Goal: Check status: Check status

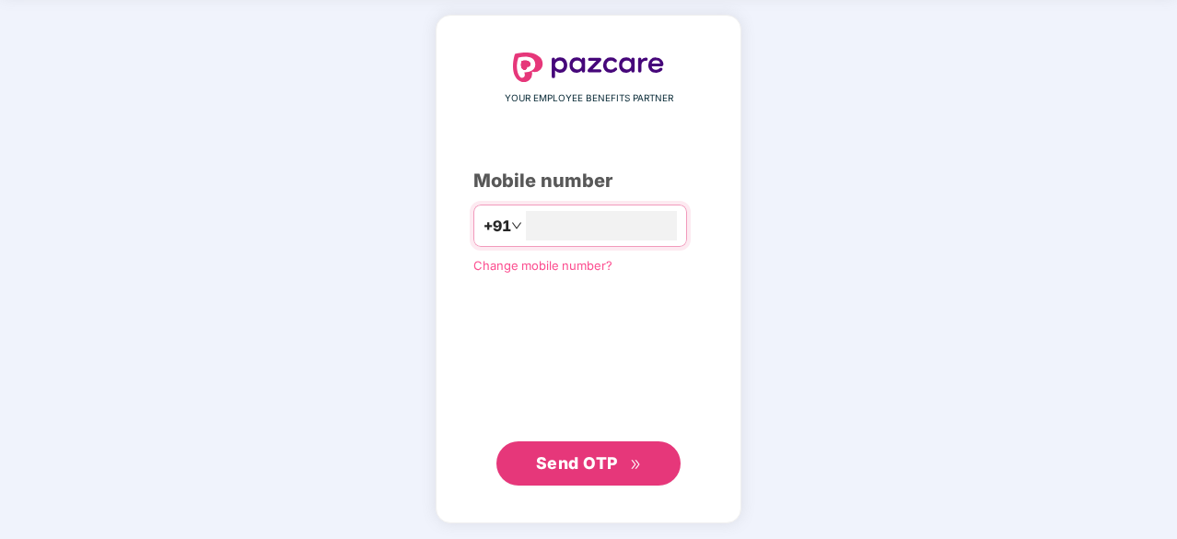
type input "**********"
click at [522, 457] on button "Send OTP" at bounding box center [589, 462] width 184 height 44
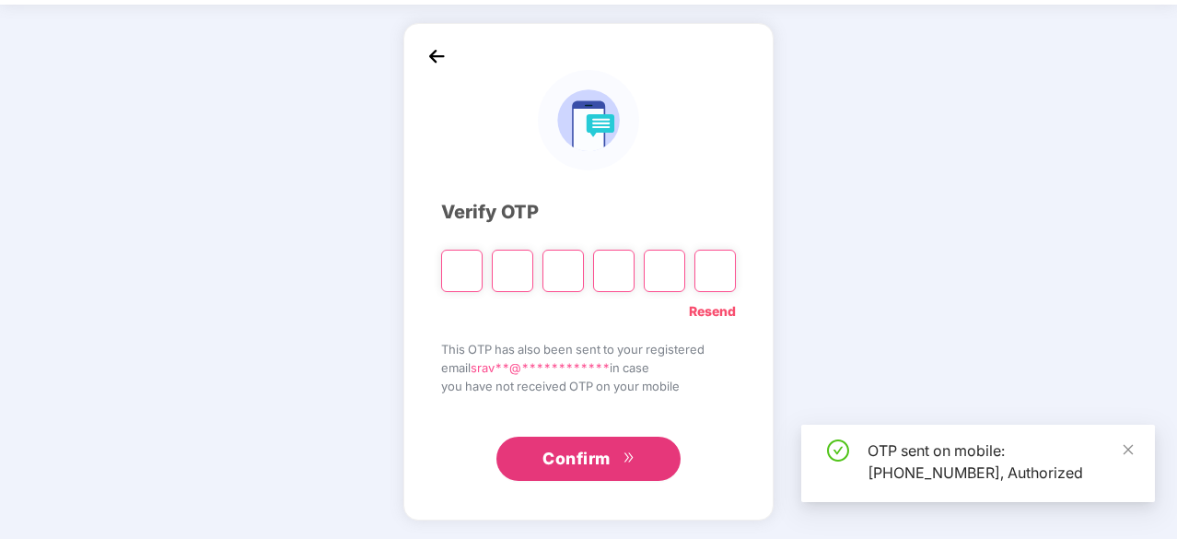
scroll to position [61, 0]
click at [1131, 450] on icon "close" at bounding box center [1128, 449] width 13 height 13
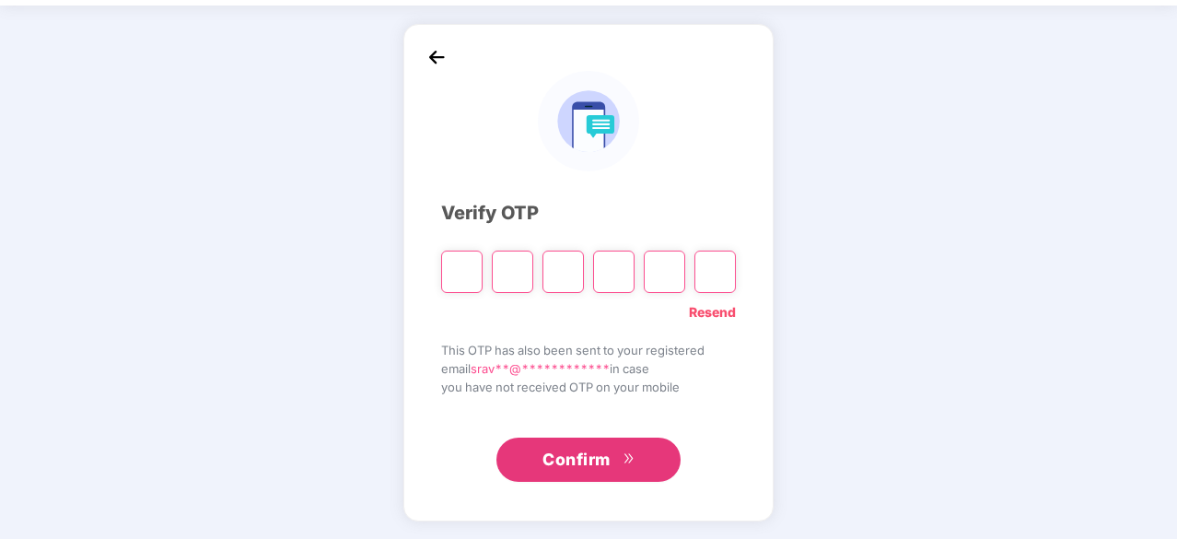
click at [451, 272] on input "Please enter verification code. Digit 1" at bounding box center [461, 272] width 41 height 42
paste input "*"
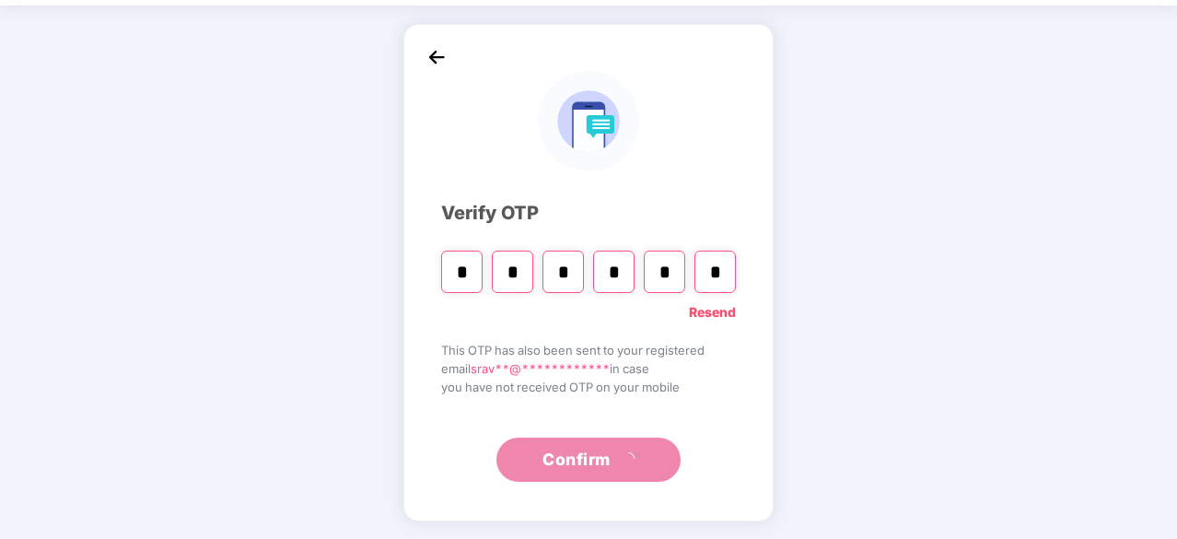
type input "*"
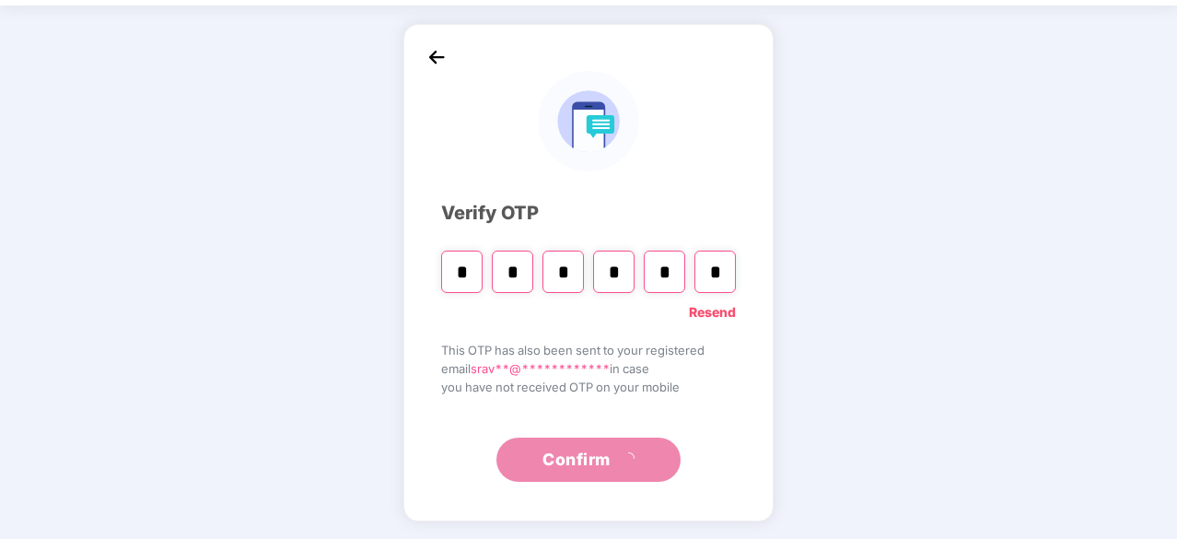
type input "*"
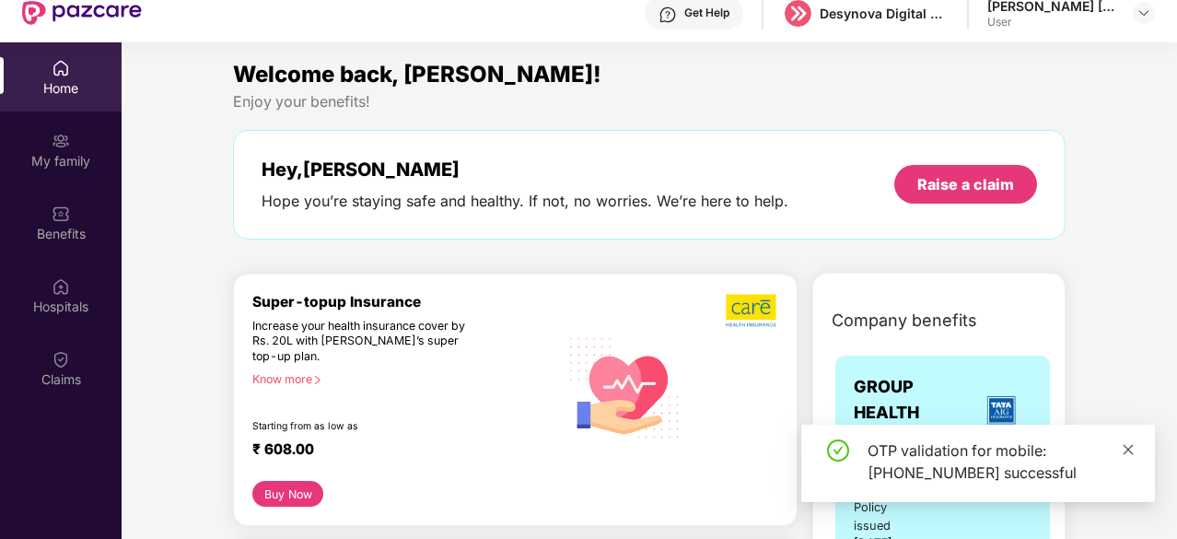
click at [1131, 443] on icon "close" at bounding box center [1128, 449] width 13 height 13
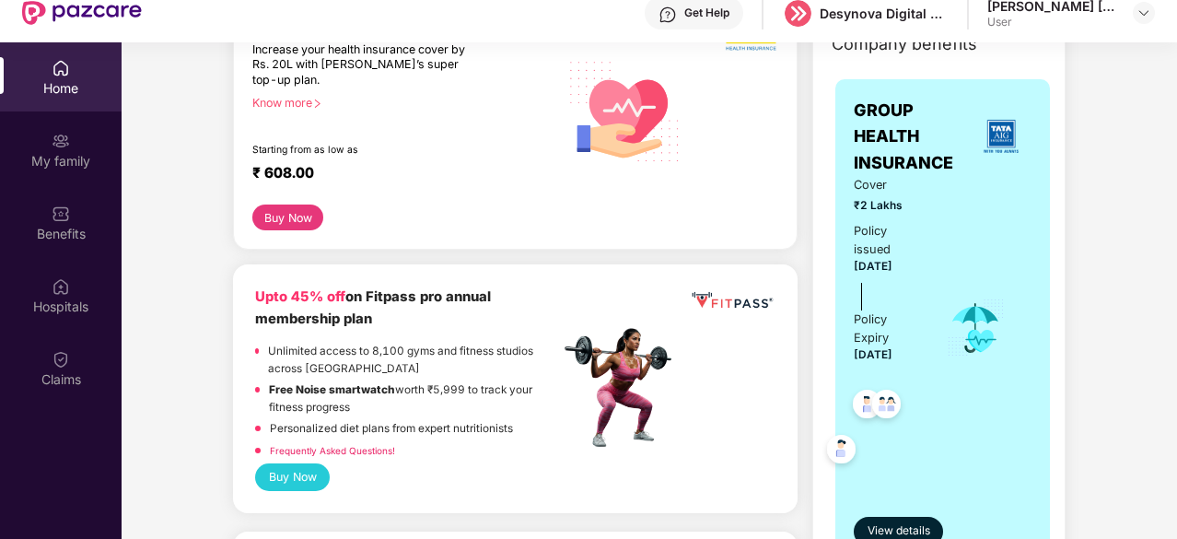
scroll to position [368, 0]
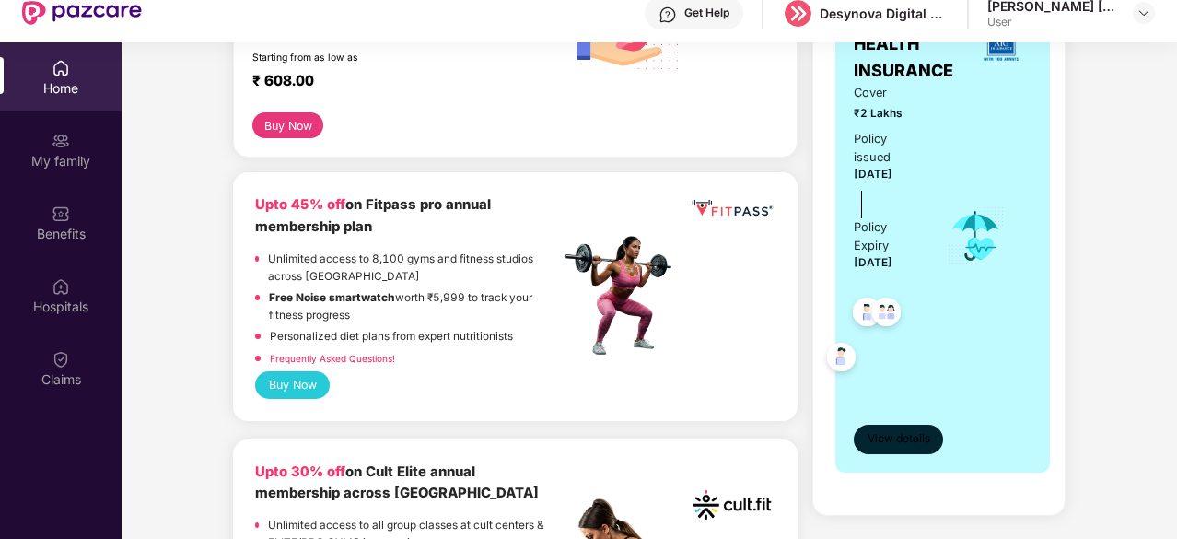
click at [894, 430] on span "View details" at bounding box center [899, 439] width 63 height 18
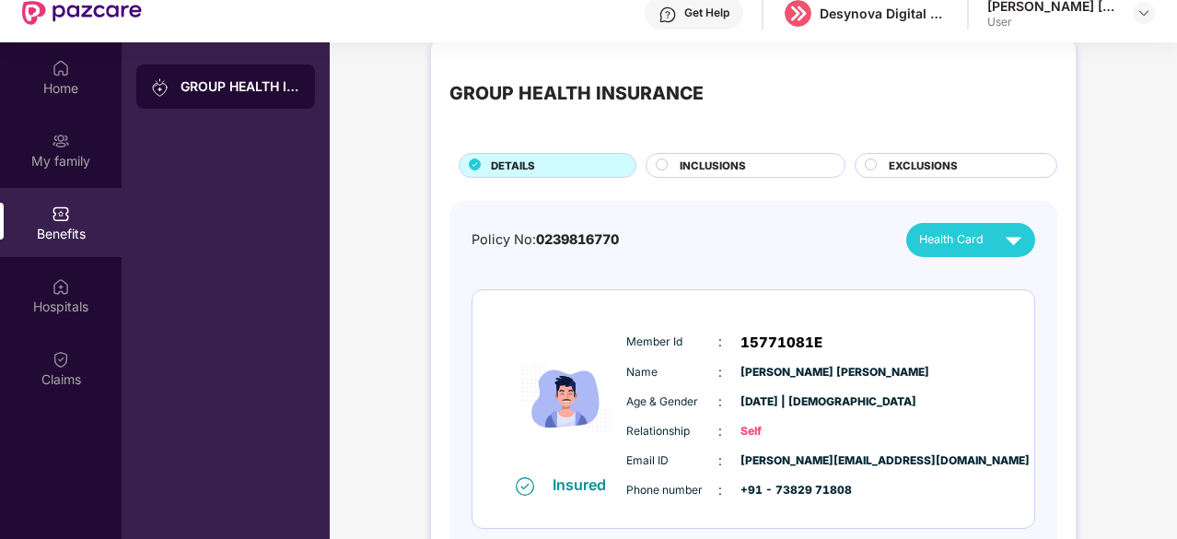
scroll to position [0, 0]
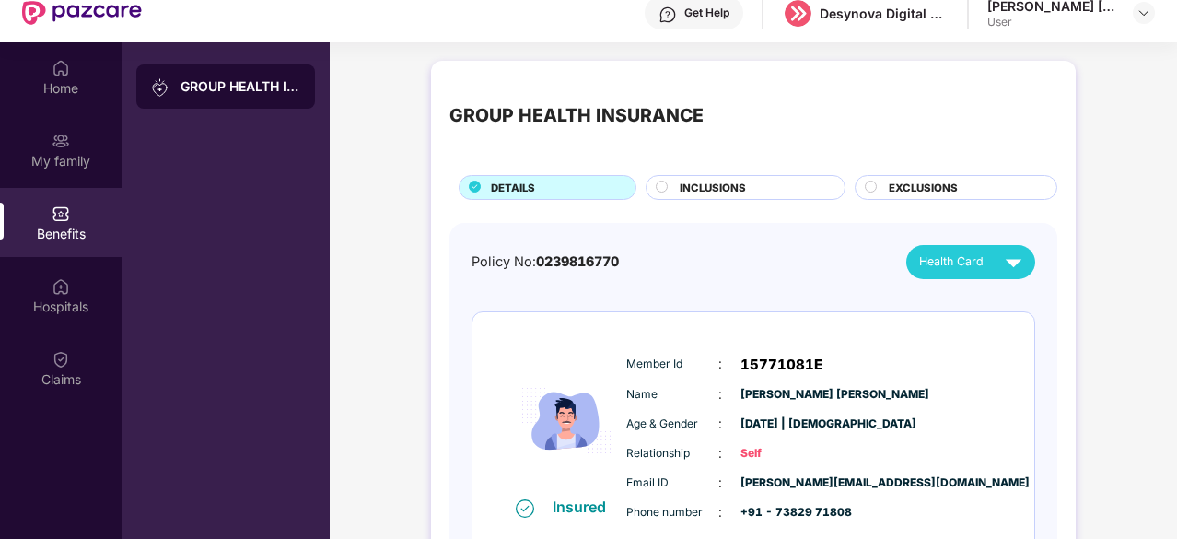
click at [744, 195] on div "INCLUSIONS" at bounding box center [753, 189] width 165 height 19
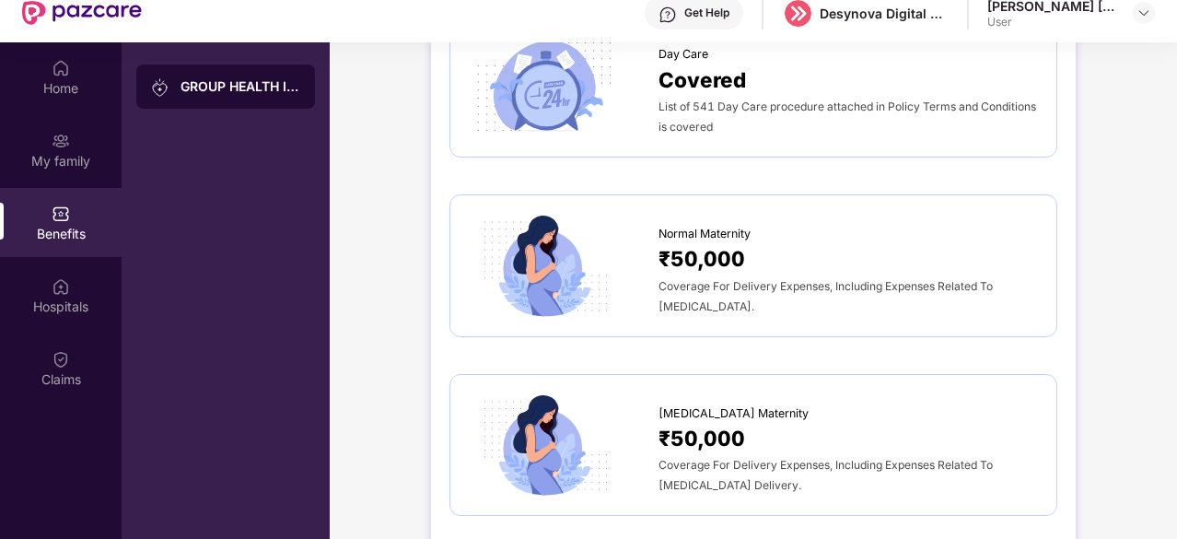
scroll to position [1750, 0]
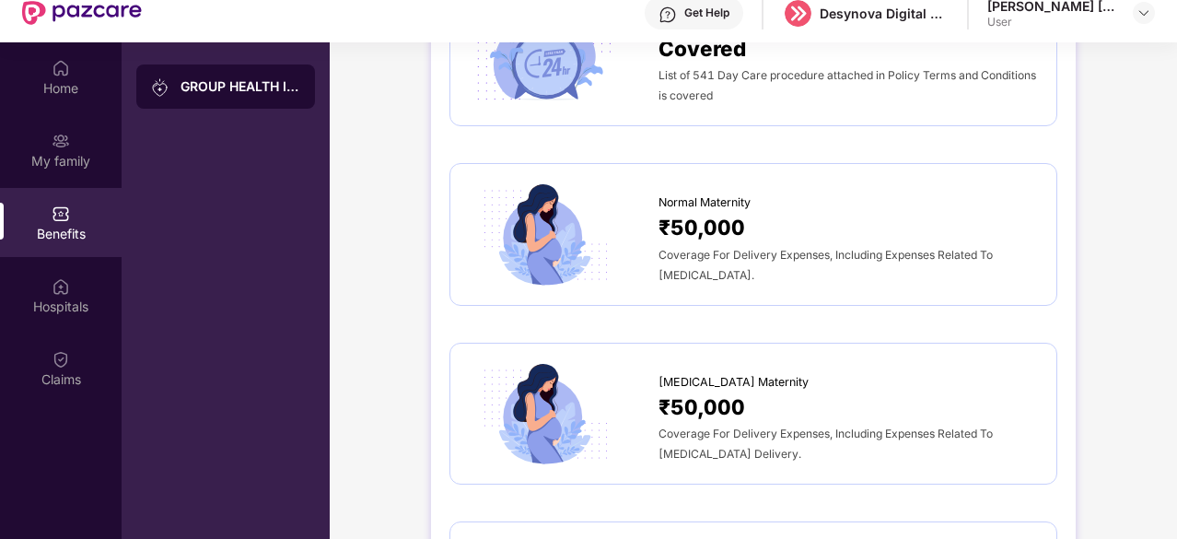
click at [744, 407] on span "₹50,000" at bounding box center [702, 407] width 87 height 32
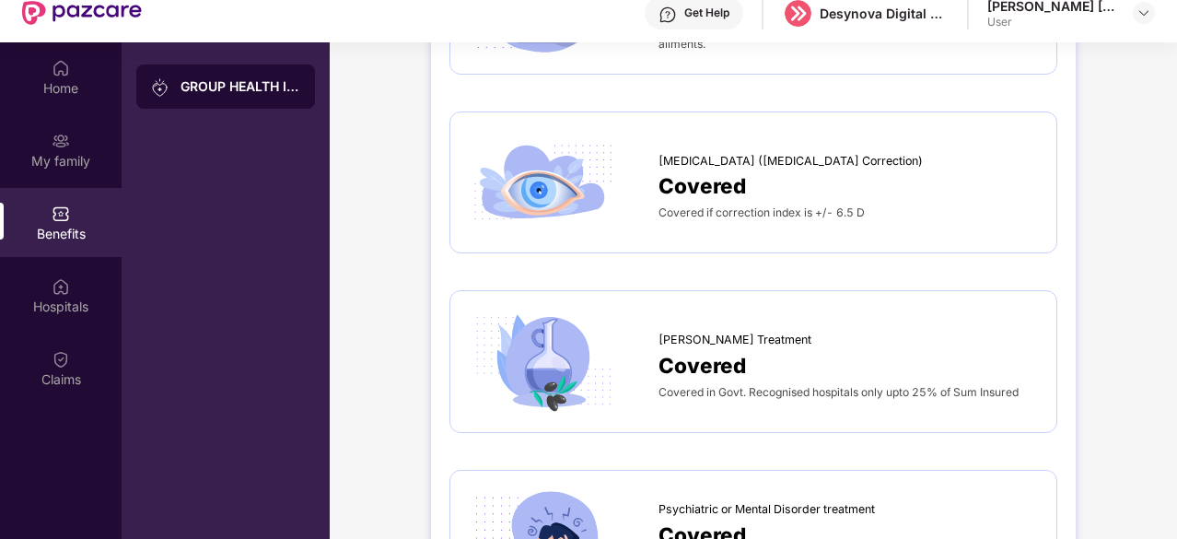
scroll to position [2671, 0]
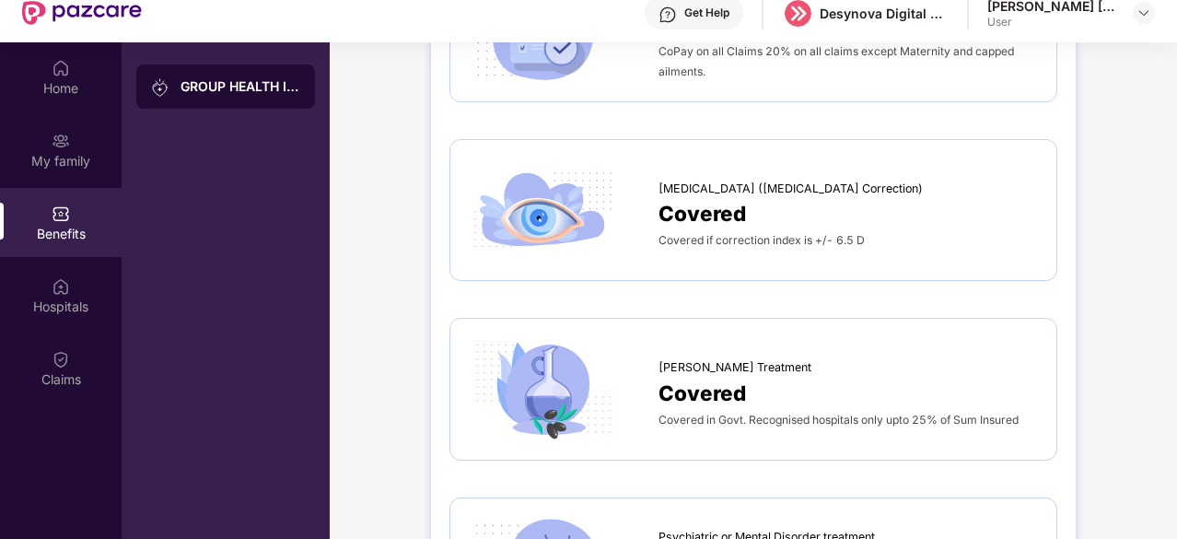
click at [793, 250] on div "[MEDICAL_DATA] ([MEDICAL_DATA] Correction) Covered Covered if correction index …" at bounding box center [753, 210] width 569 height 104
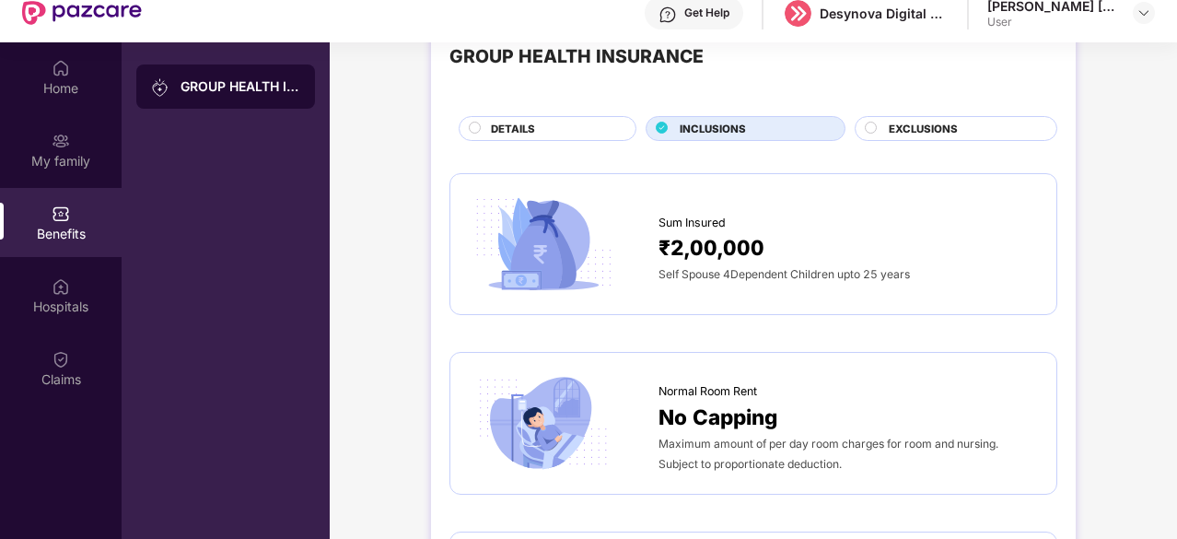
scroll to position [0, 0]
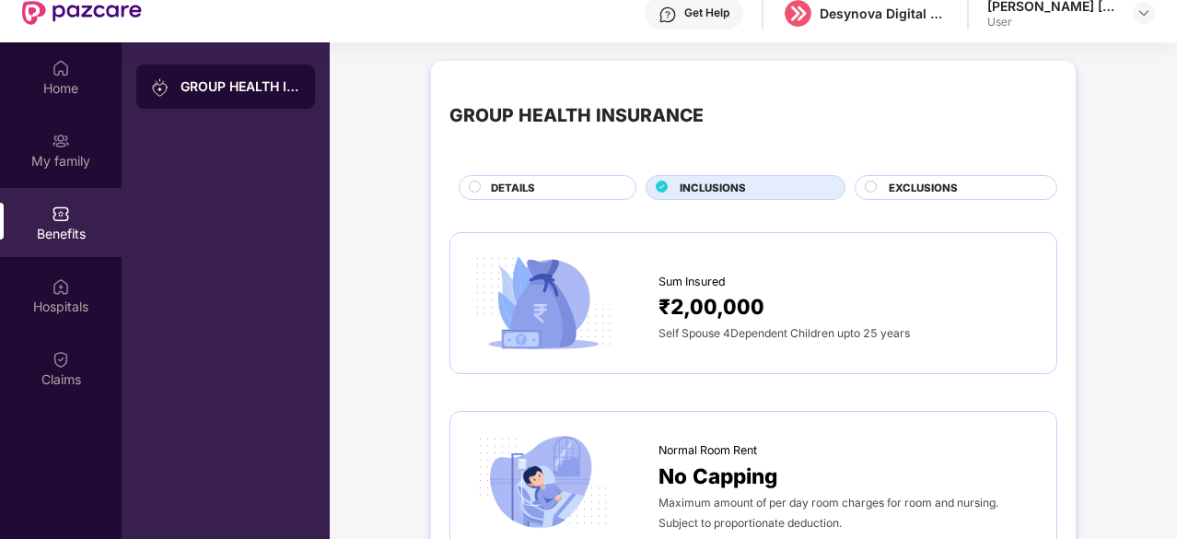
click at [982, 181] on div "EXCLUSIONS" at bounding box center [964, 189] width 168 height 19
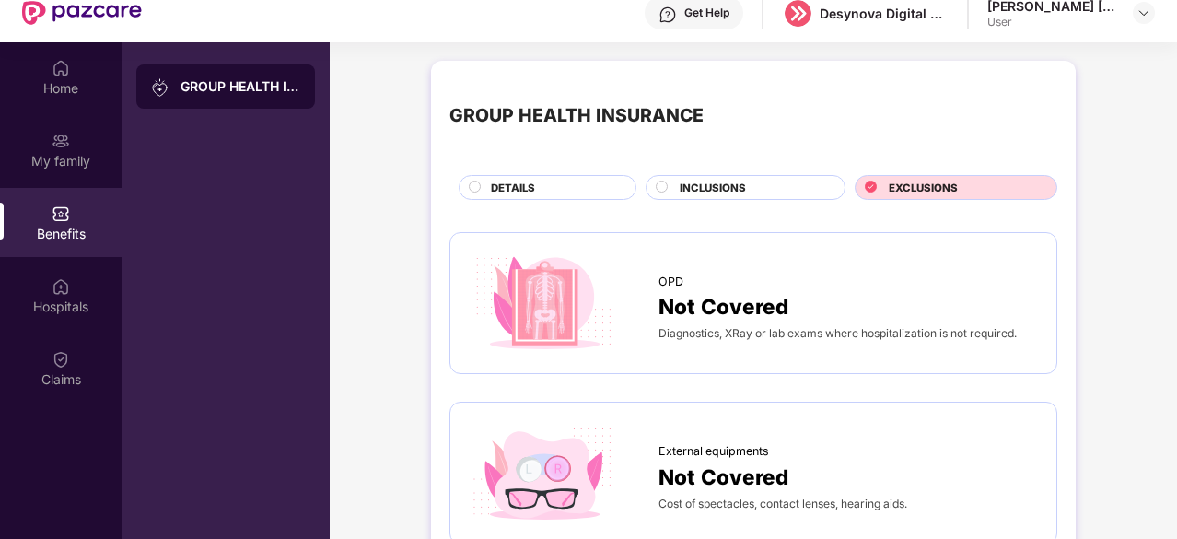
click at [566, 187] on div "DETAILS" at bounding box center [554, 189] width 145 height 19
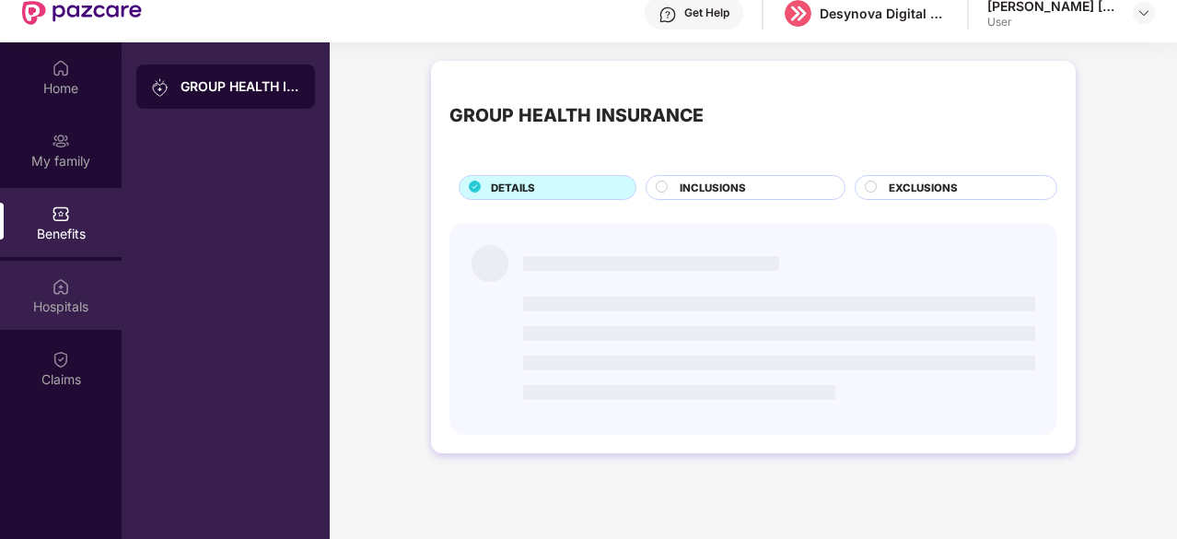
click at [83, 286] on div "Hospitals" at bounding box center [61, 295] width 122 height 69
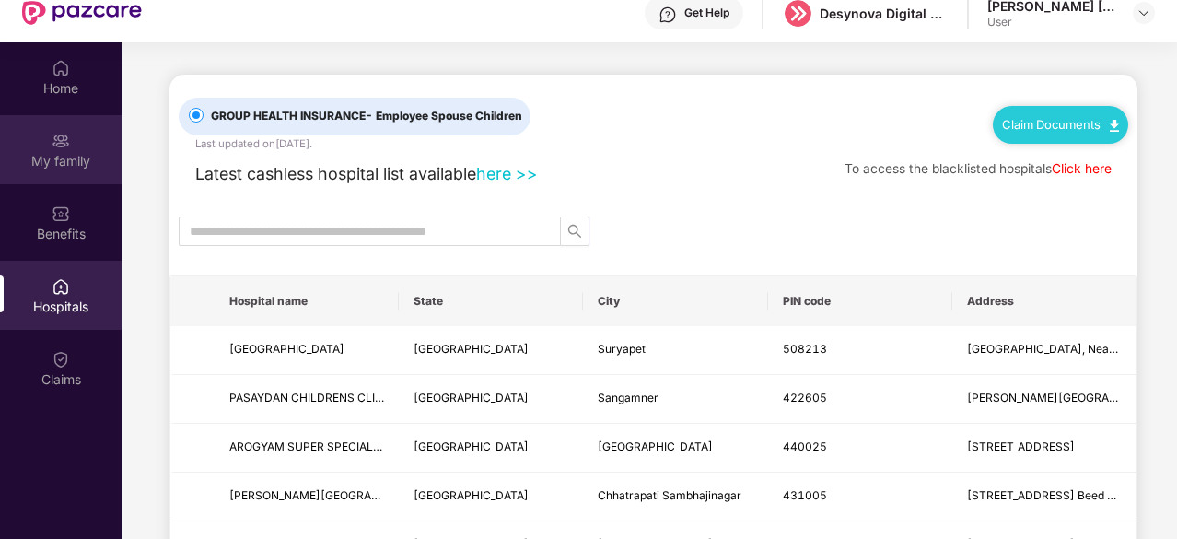
click at [65, 167] on div "My family" at bounding box center [61, 161] width 122 height 18
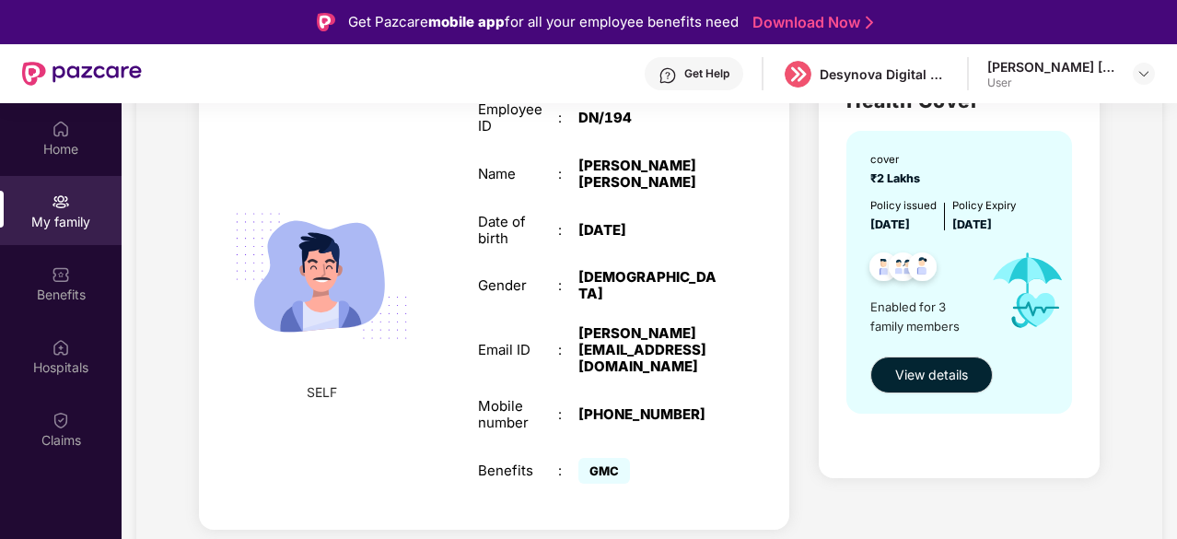
scroll to position [83, 0]
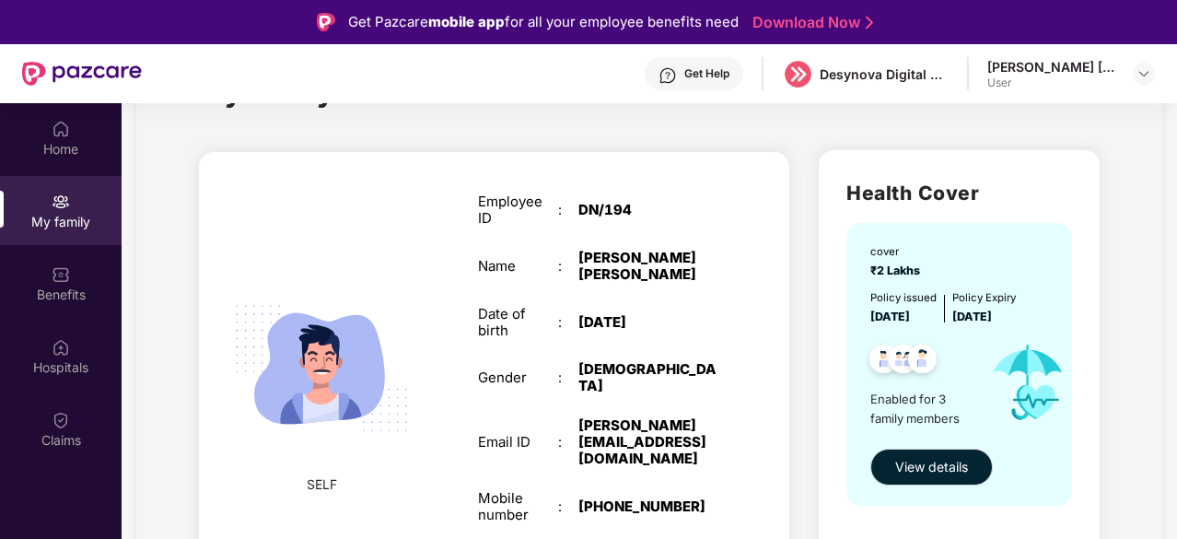
click at [992, 319] on span "[DATE]" at bounding box center [972, 317] width 40 height 14
click at [992, 318] on span "[DATE]" at bounding box center [972, 317] width 40 height 14
click at [892, 323] on span "[DATE]" at bounding box center [890, 317] width 40 height 14
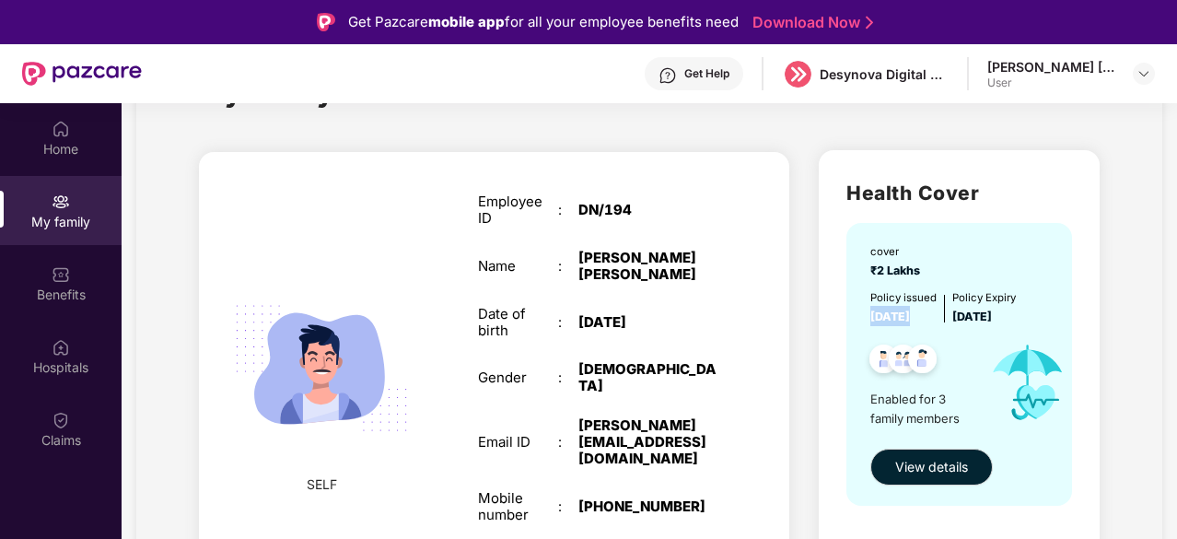
click at [892, 323] on span "[DATE]" at bounding box center [890, 317] width 40 height 14
click at [712, 276] on div "[PERSON_NAME] [PERSON_NAME]" at bounding box center [648, 266] width 140 height 33
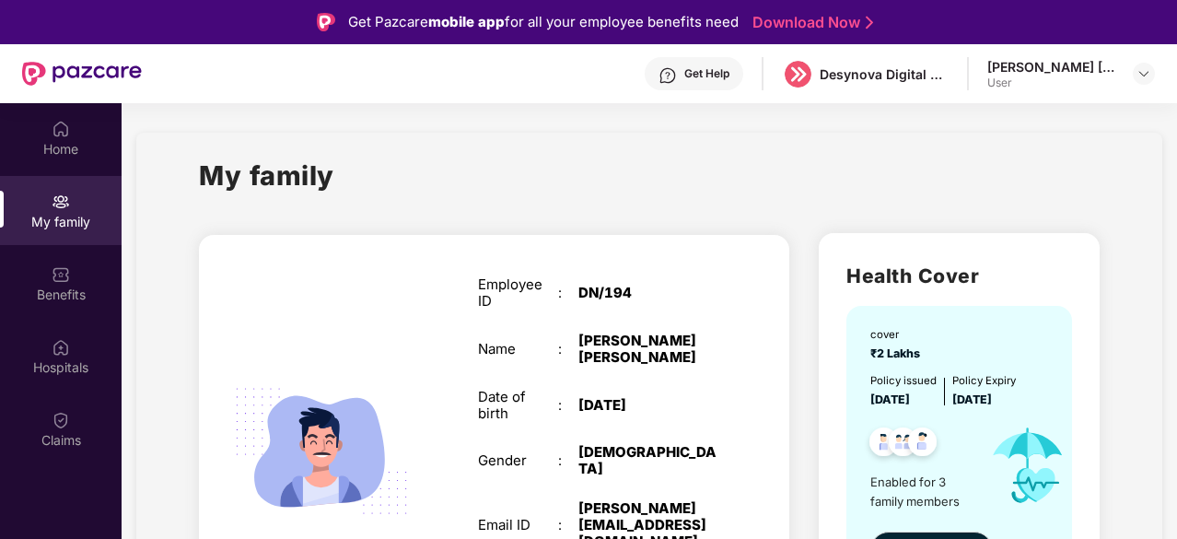
click at [882, 388] on div "Policy issued [DATE]" at bounding box center [903, 390] width 66 height 37
click at [992, 403] on span "[DATE]" at bounding box center [972, 399] width 40 height 14
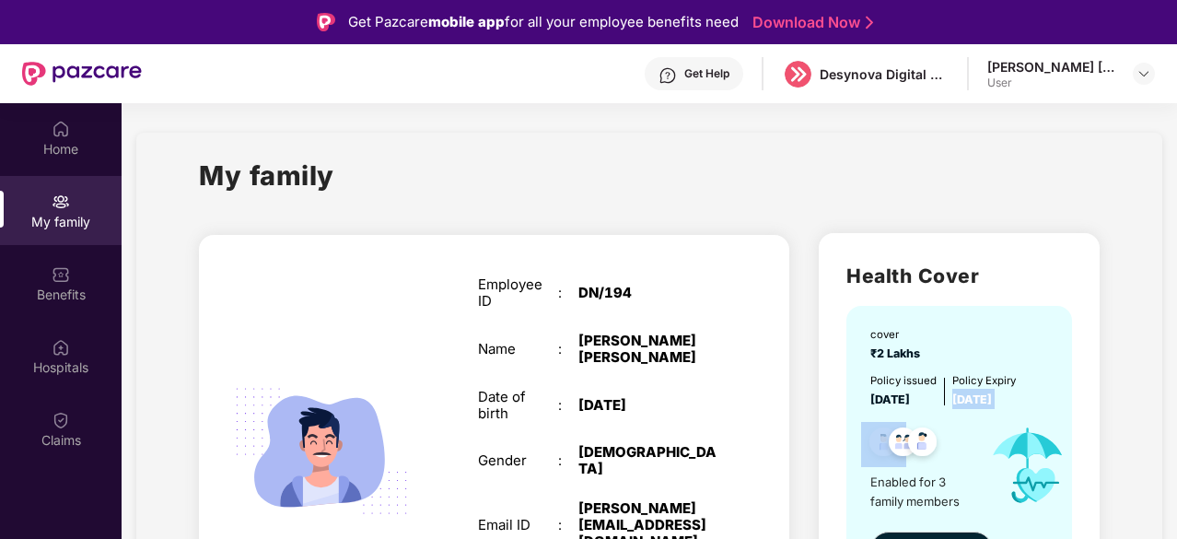
click at [992, 403] on span "[DATE]" at bounding box center [972, 399] width 40 height 14
click at [910, 404] on span "[DATE]" at bounding box center [890, 399] width 40 height 14
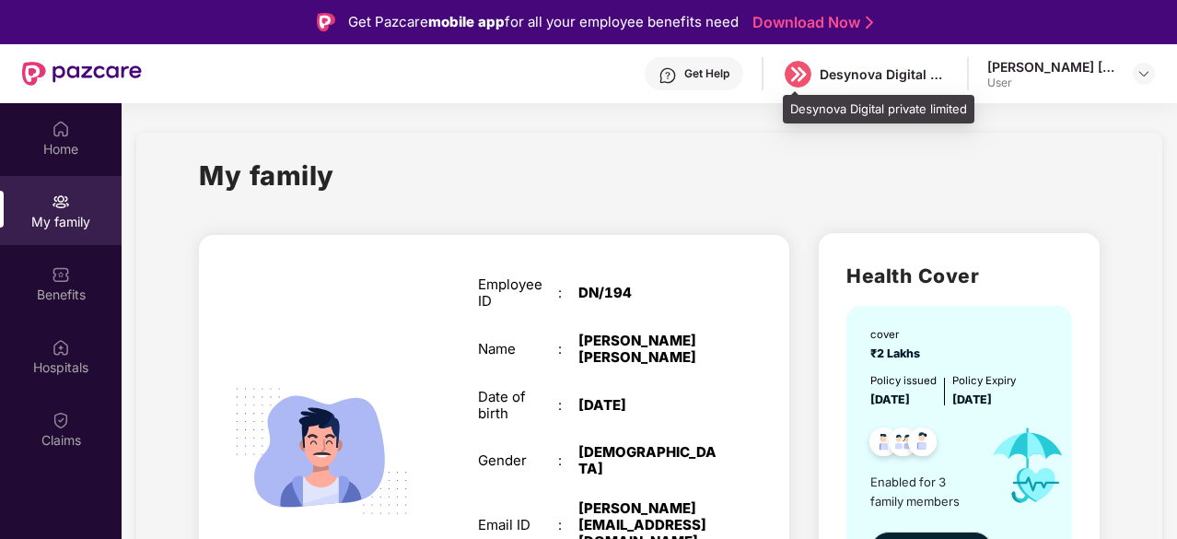
click at [827, 72] on div "Desynova Digital private limited" at bounding box center [884, 74] width 129 height 18
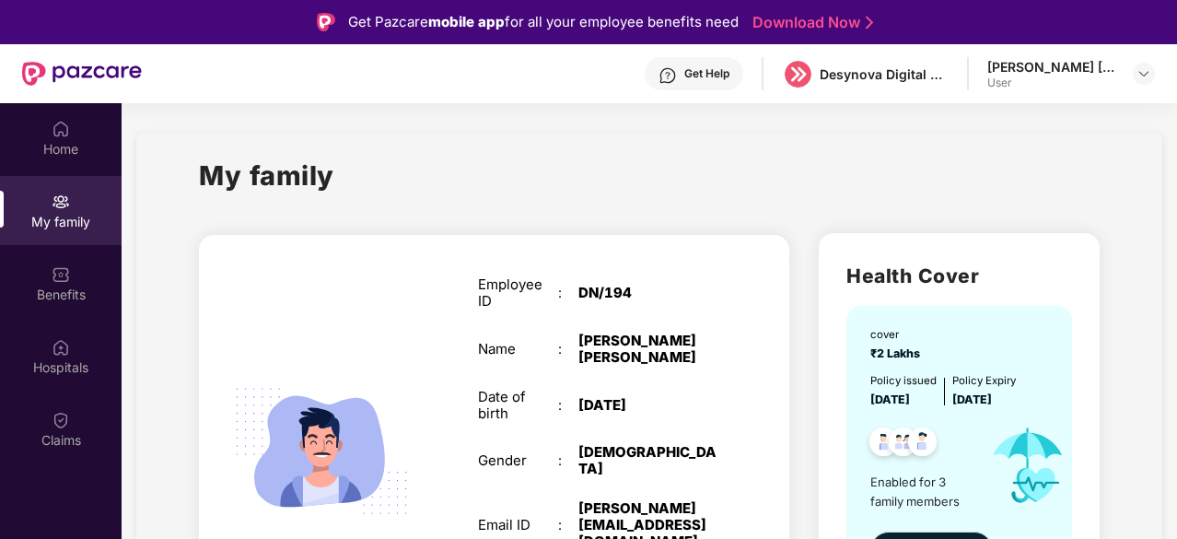
click at [1164, 71] on header "Get Help Desynova Digital private limited [PERSON_NAME] [PERSON_NAME] User" at bounding box center [588, 73] width 1177 height 59
click at [1148, 75] on img at bounding box center [1144, 73] width 15 height 15
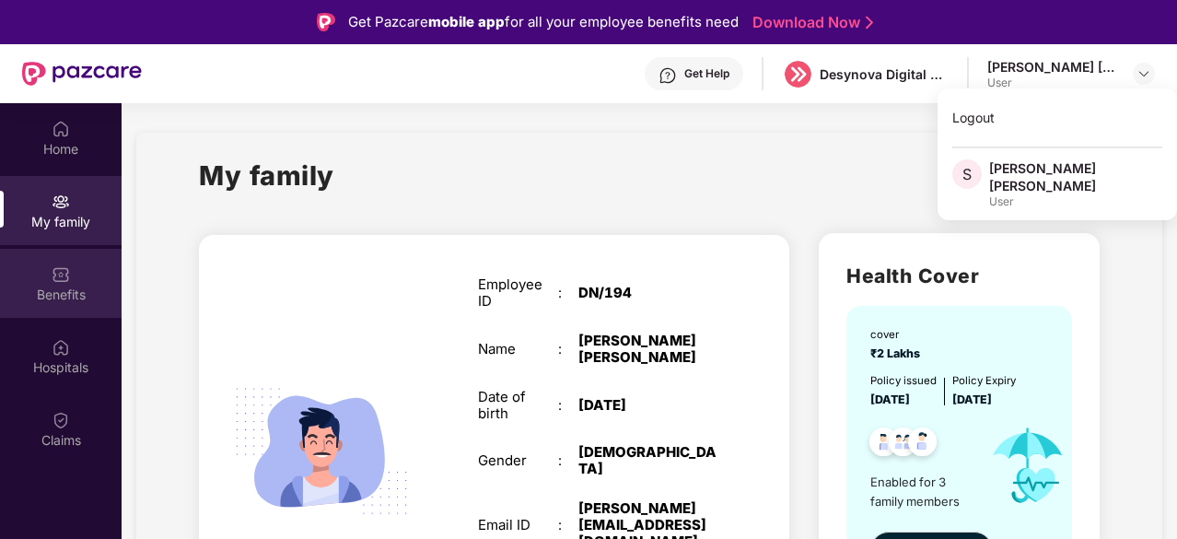
click at [82, 299] on div "Benefits" at bounding box center [61, 295] width 122 height 18
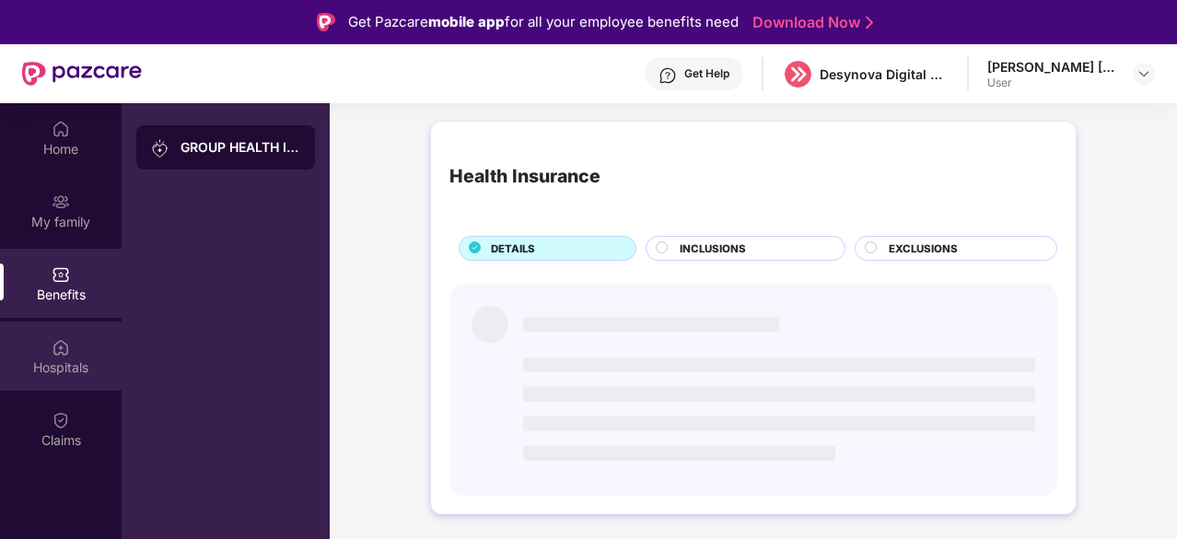
click at [83, 354] on div "Hospitals" at bounding box center [61, 355] width 122 height 69
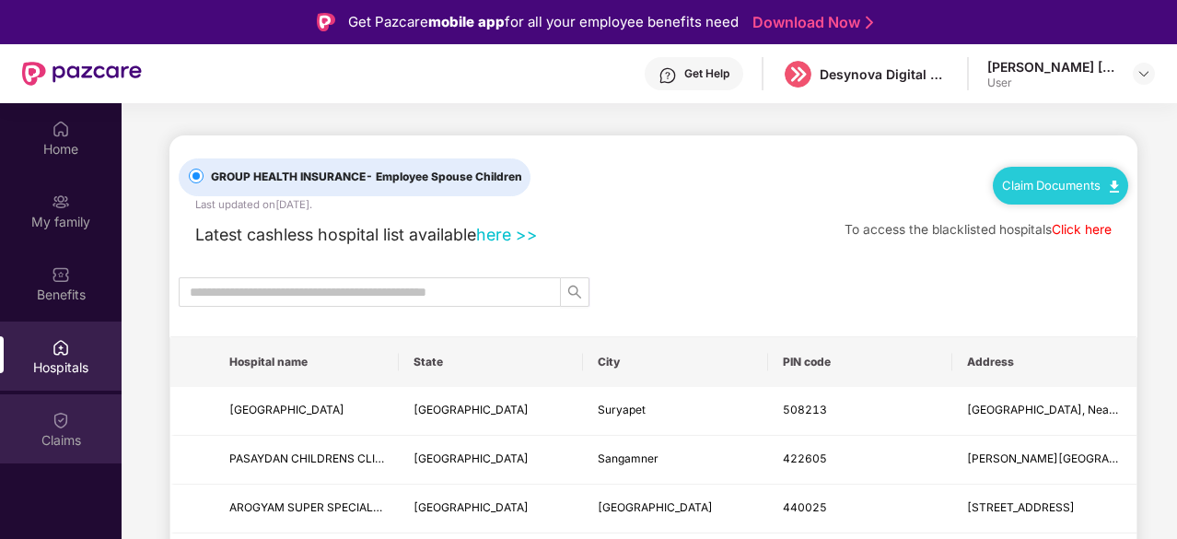
click at [64, 443] on div "Claims" at bounding box center [61, 440] width 122 height 18
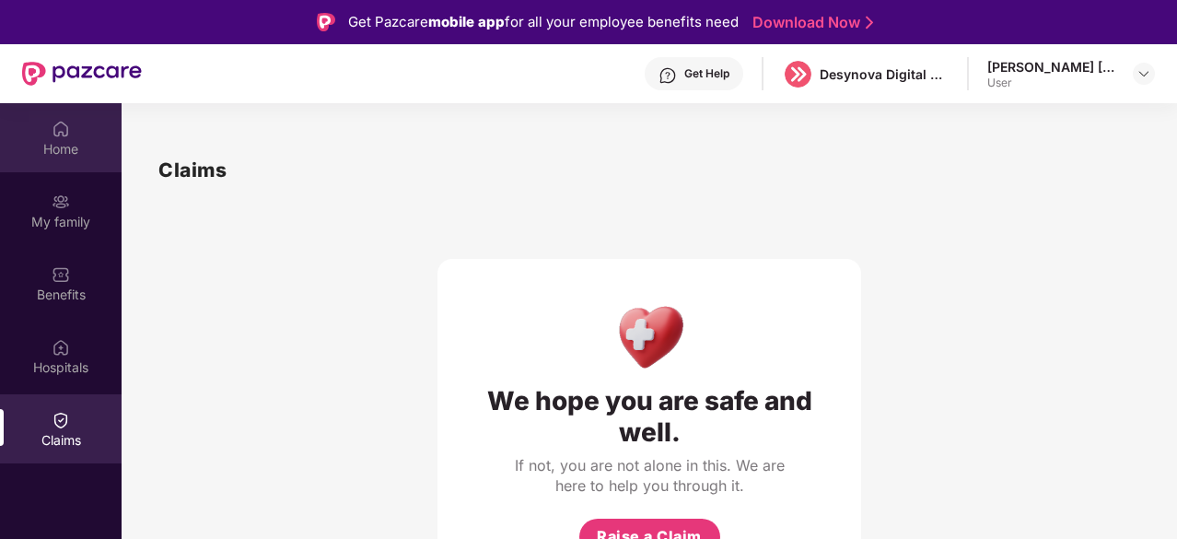
click at [36, 150] on div "Home" at bounding box center [61, 149] width 122 height 18
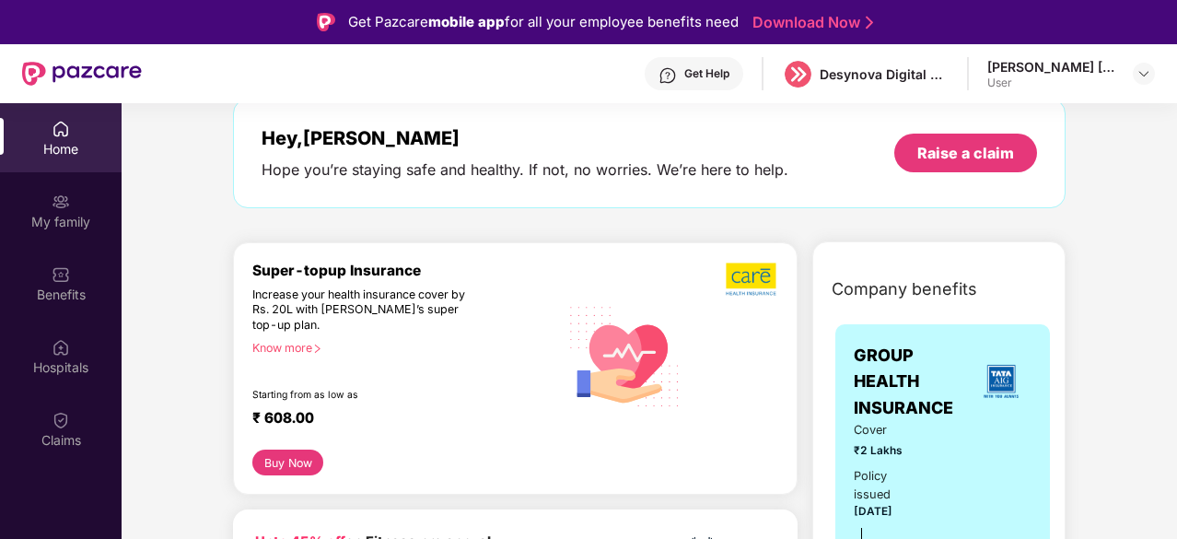
scroll to position [92, 0]
click at [308, 454] on button "Buy Now" at bounding box center [287, 463] width 71 height 26
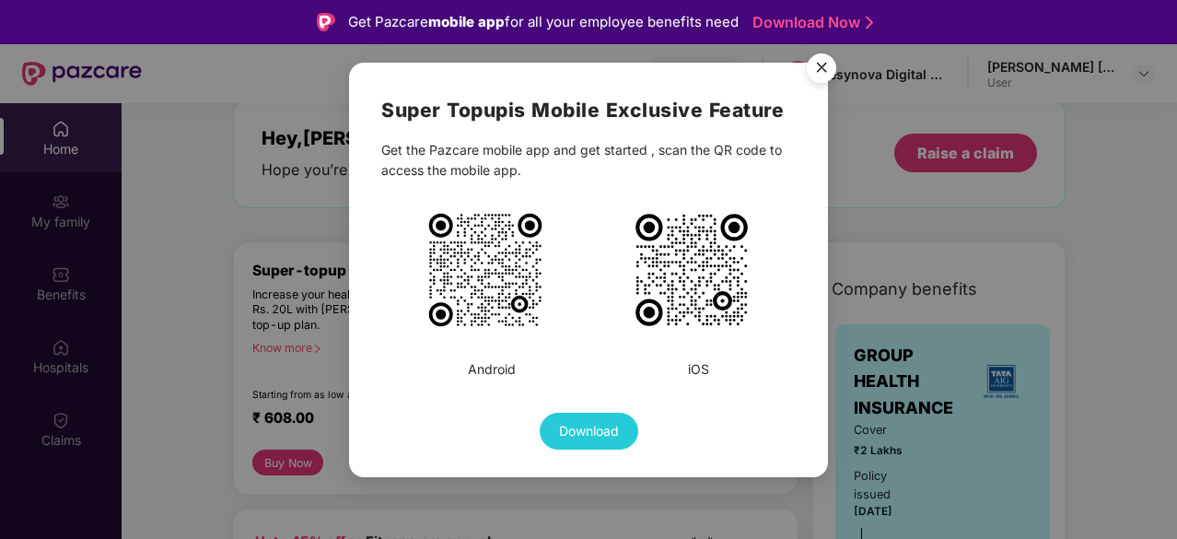
click at [806, 75] on img "Close" at bounding box center [822, 71] width 52 height 52
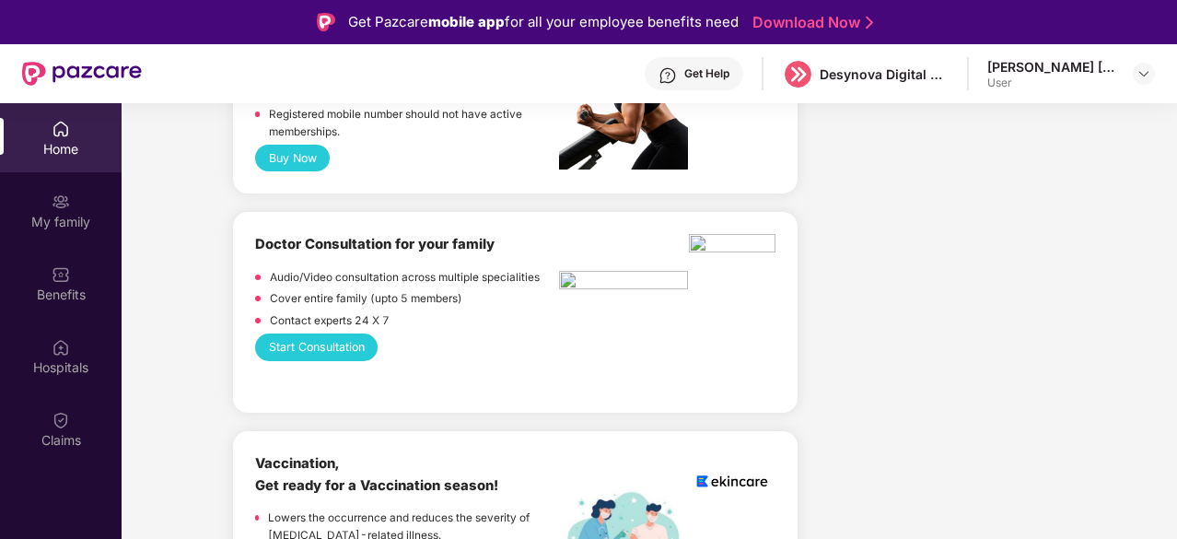
scroll to position [829, 0]
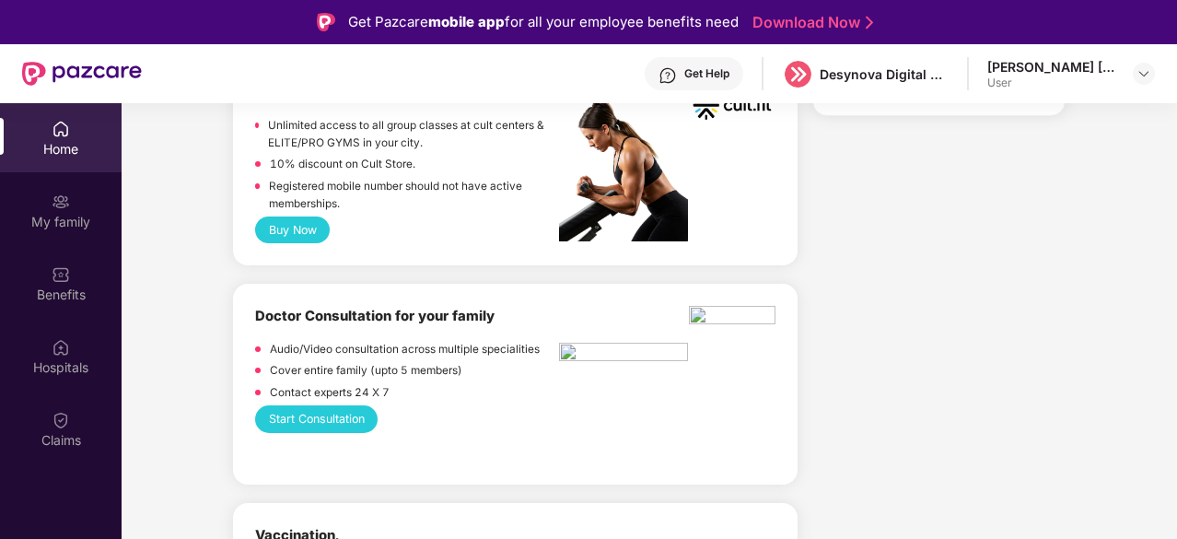
click at [315, 416] on button "Start Consultation" at bounding box center [316, 418] width 123 height 27
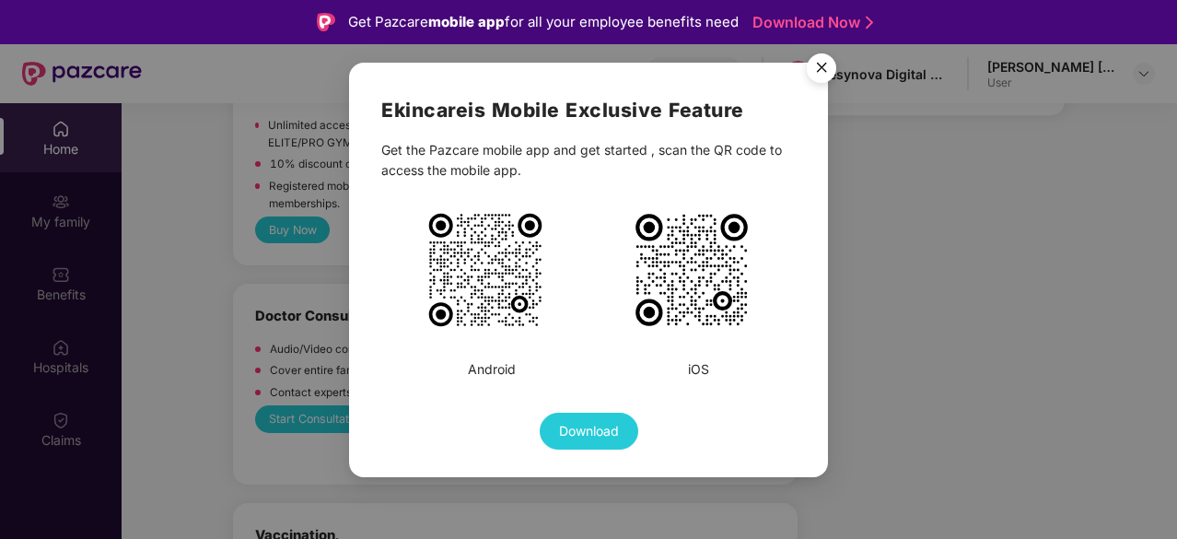
click at [831, 68] on img "Close" at bounding box center [822, 71] width 52 height 52
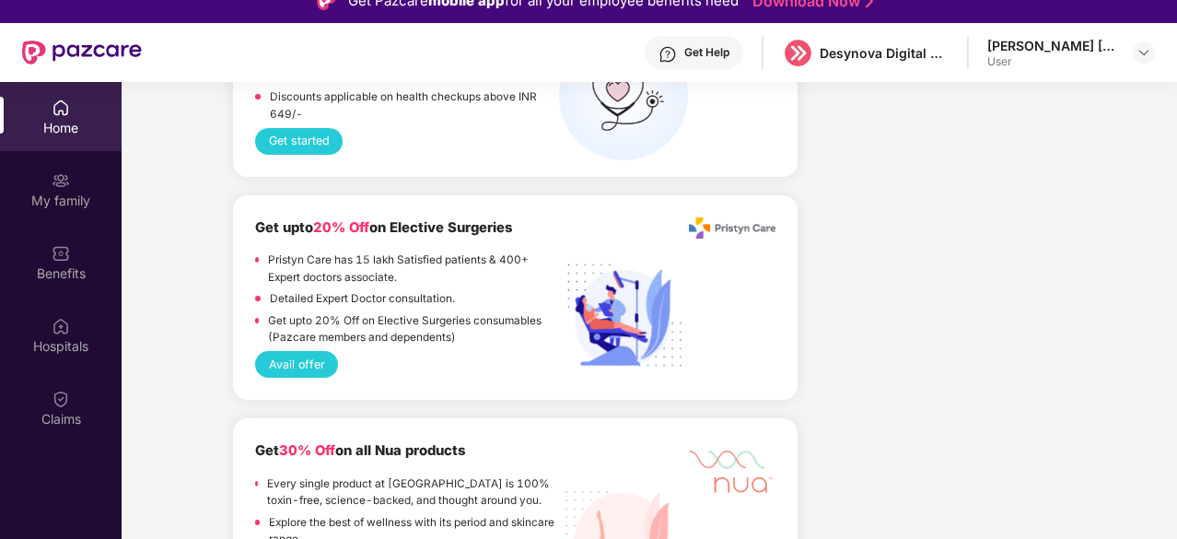
scroll to position [103, 0]
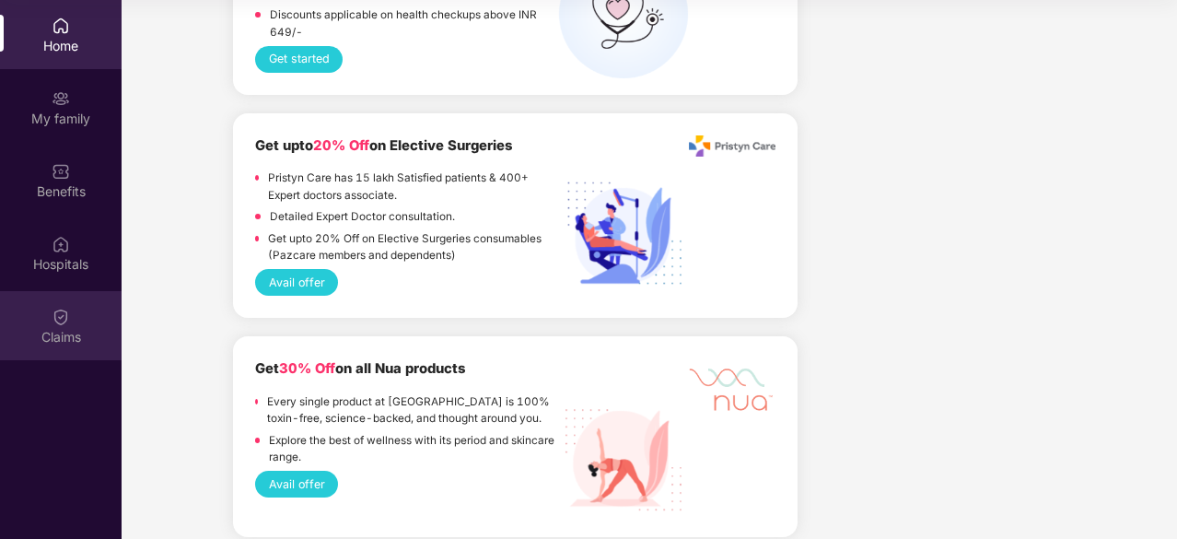
click at [75, 318] on div "Claims" at bounding box center [61, 325] width 122 height 69
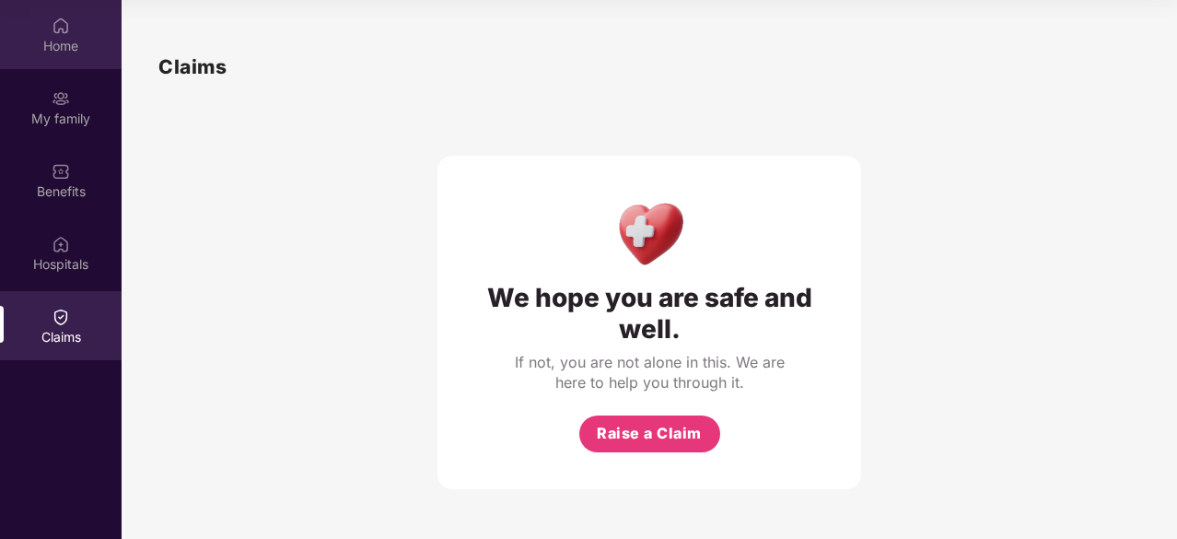
click at [34, 41] on div "Home" at bounding box center [61, 46] width 122 height 18
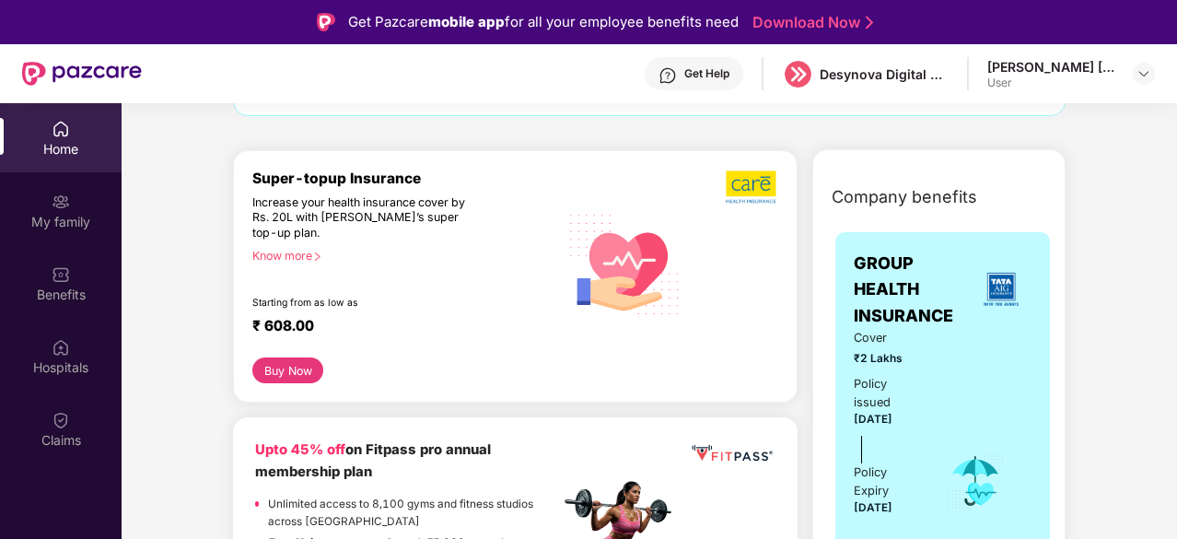
scroll to position [368, 0]
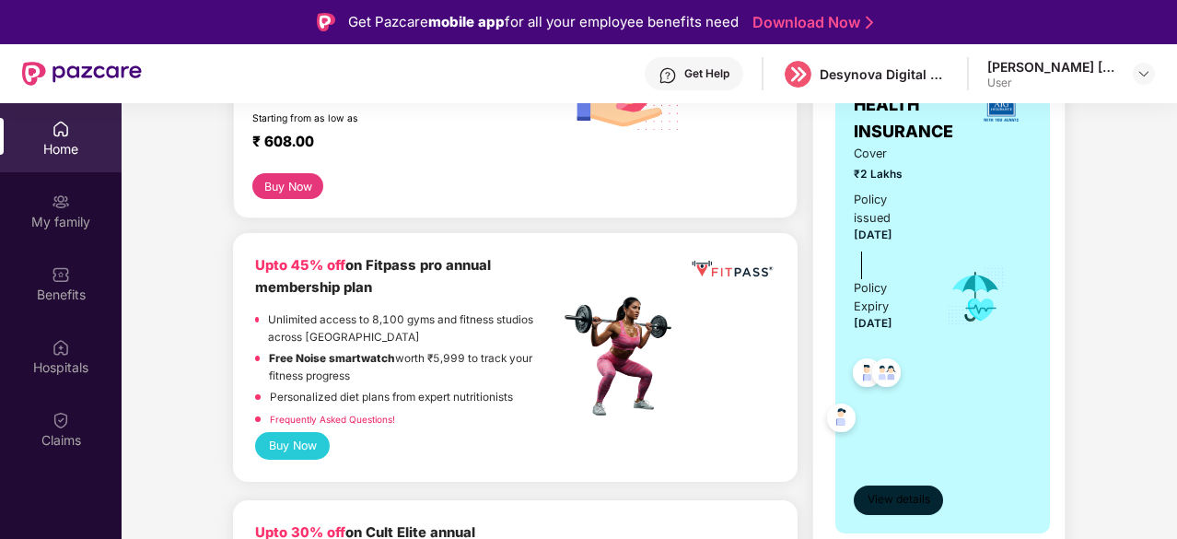
click at [917, 491] on span "View details" at bounding box center [899, 500] width 63 height 18
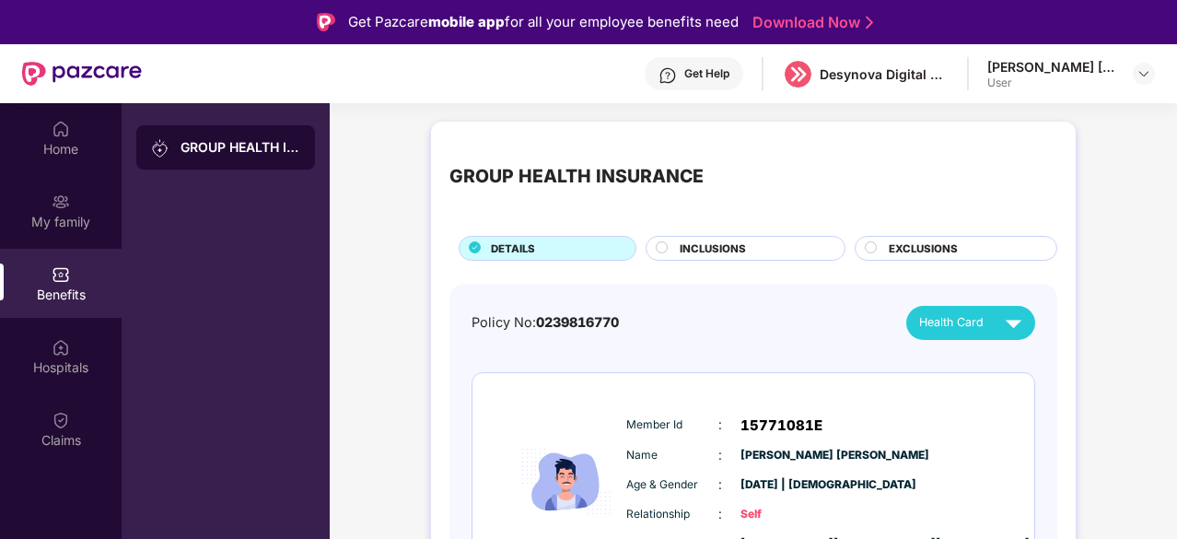
click at [600, 320] on span "0239816770" at bounding box center [577, 322] width 83 height 16
